Goal: Information Seeking & Learning: Learn about a topic

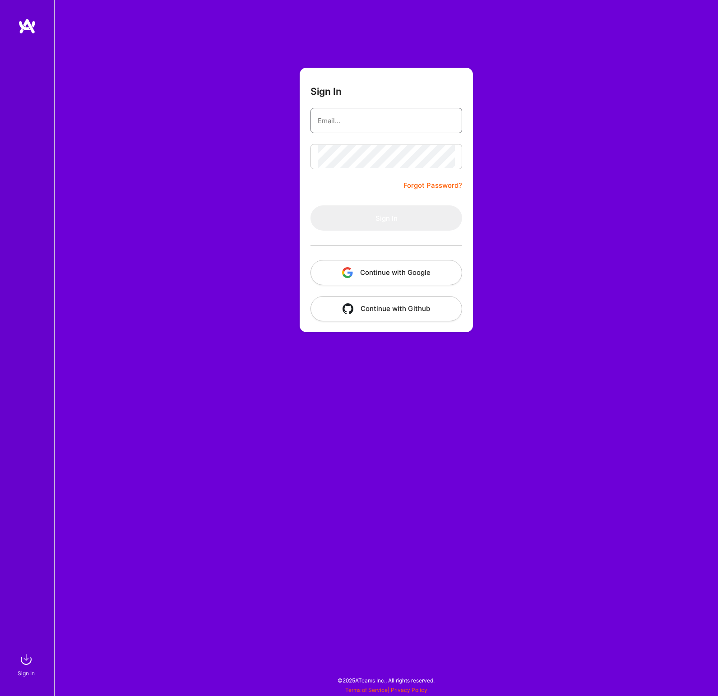
click at [363, 116] on input "email" at bounding box center [386, 120] width 137 height 23
type input "[EMAIL_ADDRESS][DOMAIN_NAME]"
click at [310, 205] on button "Sign In" at bounding box center [386, 217] width 152 height 25
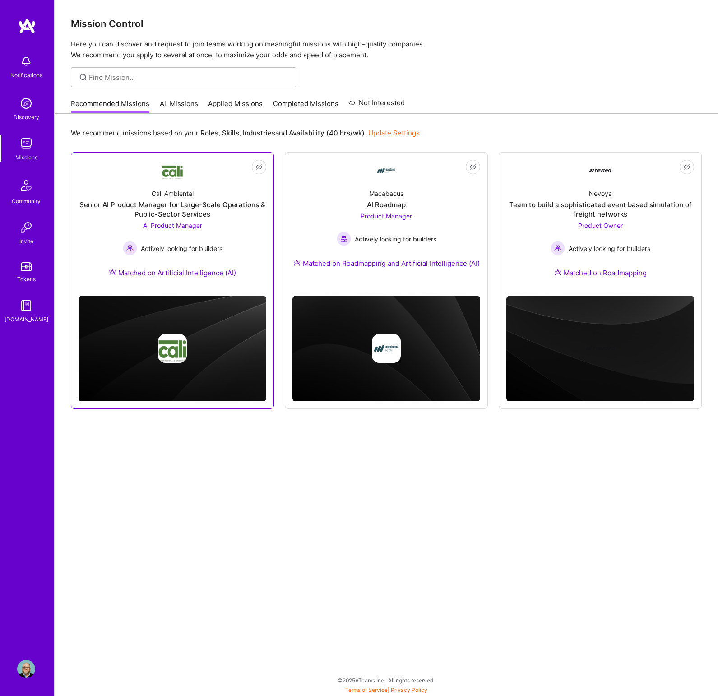
click at [200, 177] on link "Not Interested Cali Ambiental Senior AI Product Manager for Large-Scale Operati…" at bounding box center [173, 224] width 188 height 129
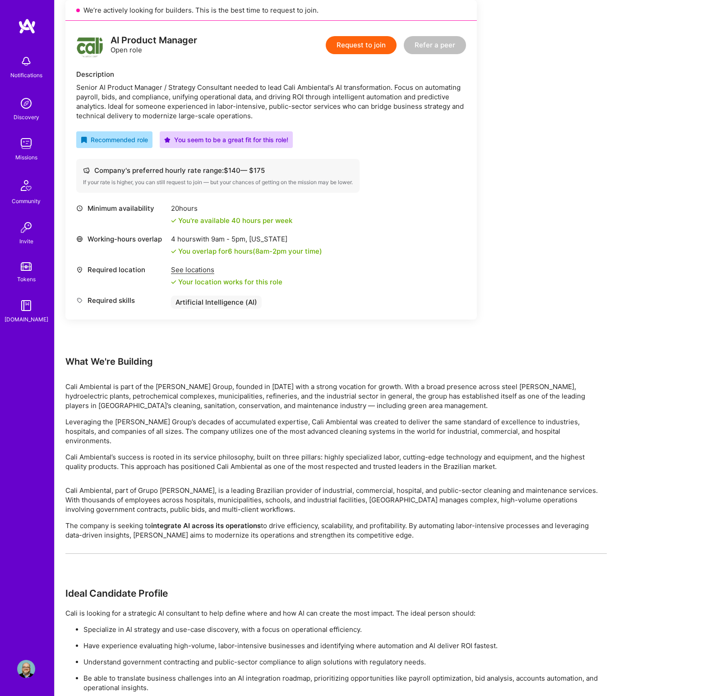
scroll to position [259, 0]
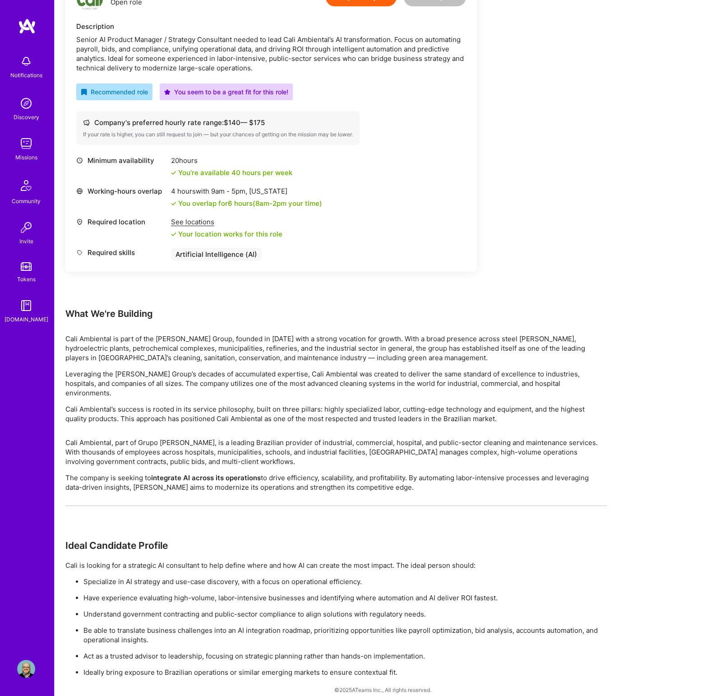
click at [601, 30] on div "Earn tokens for inviting a new [PERSON_NAME] to this mission Do you know the pe…" at bounding box center [336, 275] width 542 height 804
